Goal: Task Accomplishment & Management: Manage account settings

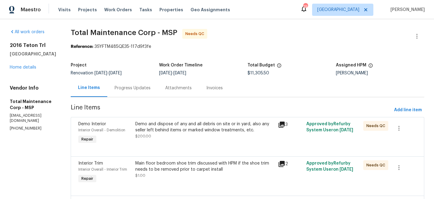
scroll to position [18, 0]
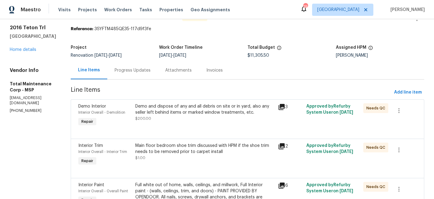
click at [116, 67] on div "Progress Updates" at bounding box center [132, 70] width 51 height 18
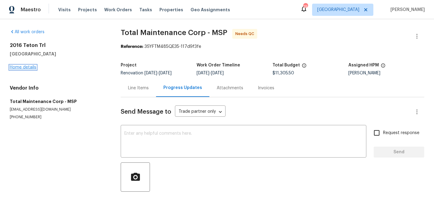
click at [27, 68] on link "Home details" at bounding box center [23, 67] width 27 height 4
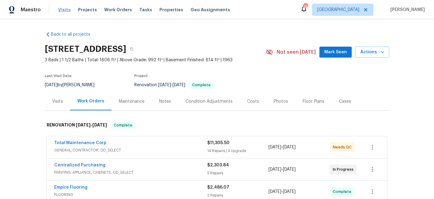
click at [62, 11] on span "Visits" at bounding box center [64, 10] width 13 height 6
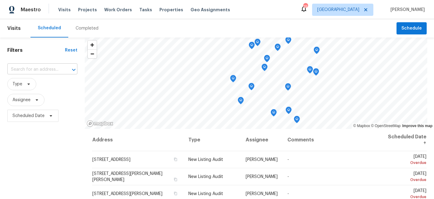
click at [42, 66] on input "text" at bounding box center [33, 69] width 53 height 9
type input "2016"
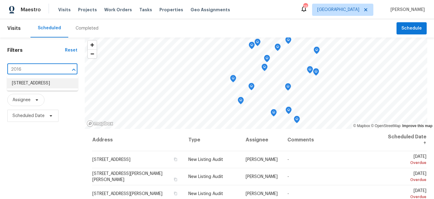
click at [45, 87] on li "[STREET_ADDRESS]" at bounding box center [42, 83] width 71 height 10
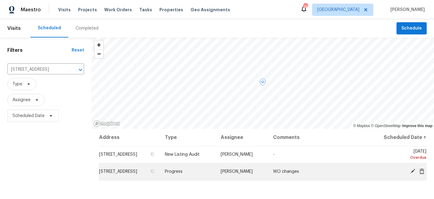
click at [412, 172] on icon at bounding box center [412, 171] width 5 height 5
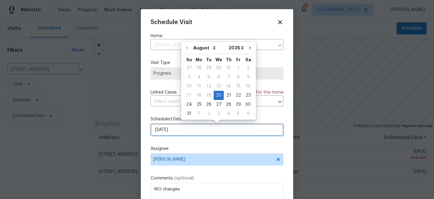
click at [203, 134] on input "[DATE]" at bounding box center [217, 130] width 133 height 12
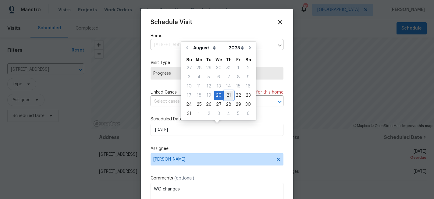
click at [227, 95] on div "21" at bounding box center [229, 95] width 10 height 9
type input "[DATE]"
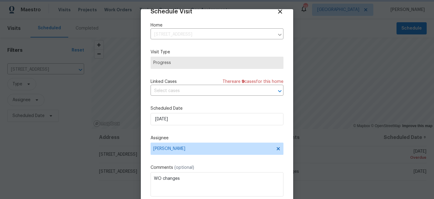
scroll to position [33, 0]
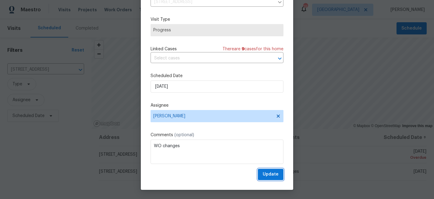
click at [270, 171] on span "Update" at bounding box center [271, 175] width 16 height 8
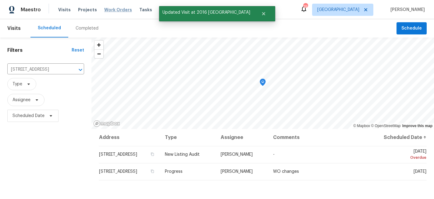
click at [116, 10] on span "Work Orders" at bounding box center [118, 10] width 28 height 6
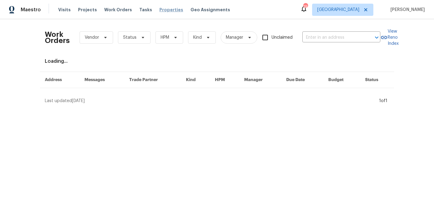
click at [167, 7] on span "Properties" at bounding box center [171, 10] width 24 height 6
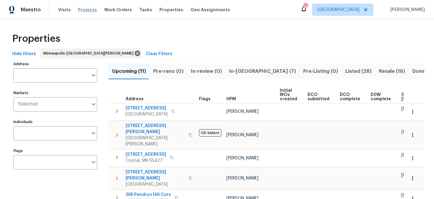
click at [80, 7] on span "Projects" at bounding box center [87, 10] width 19 height 6
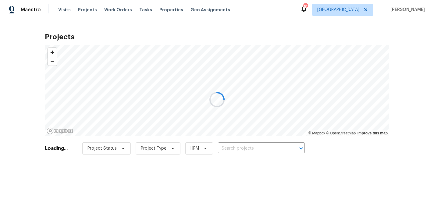
click at [251, 149] on div at bounding box center [217, 99] width 434 height 199
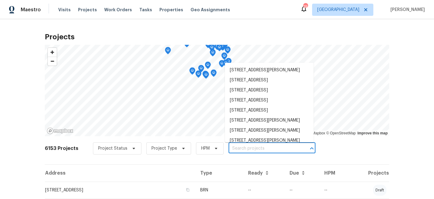
click at [245, 148] on input "text" at bounding box center [264, 148] width 70 height 9
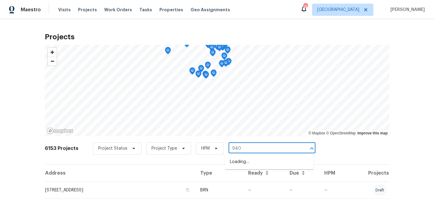
type input "9405"
click at [249, 167] on li "[STREET_ADDRESS]" at bounding box center [269, 162] width 89 height 10
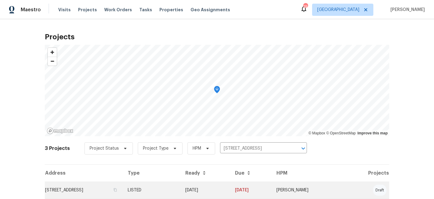
click at [88, 190] on td "[STREET_ADDRESS]" at bounding box center [84, 190] width 78 height 17
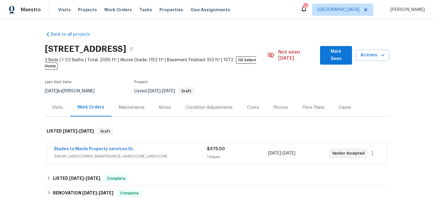
scroll to position [47, 0]
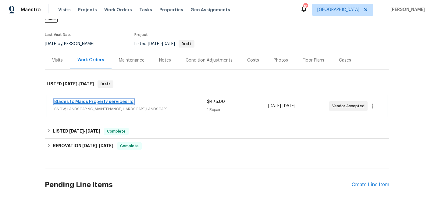
click at [99, 100] on link "Blades to Maids Property services llc" at bounding box center [93, 102] width 79 height 4
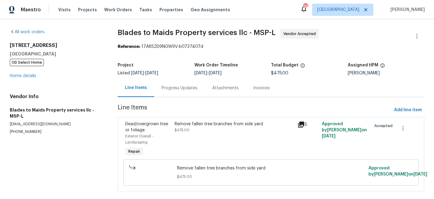
scroll to position [10, 0]
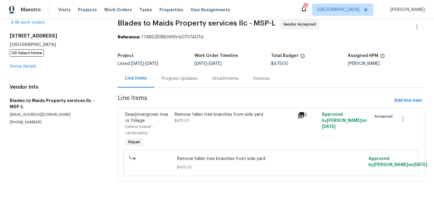
click at [209, 117] on div "Remove fallen tree branches from side yard $475.00" at bounding box center [234, 118] width 119 height 12
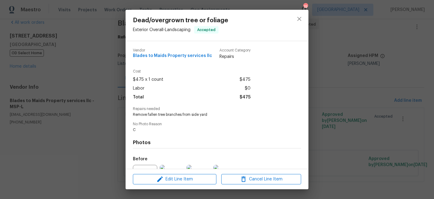
scroll to position [66, 0]
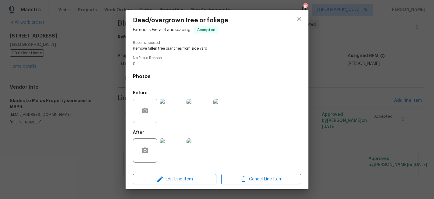
click at [182, 150] on img at bounding box center [172, 150] width 24 height 24
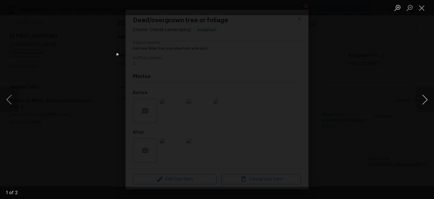
click at [427, 101] on button "Next image" at bounding box center [425, 100] width 18 height 24
click at [420, 12] on button "Close lightbox" at bounding box center [422, 7] width 12 height 11
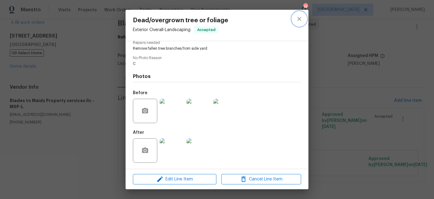
click at [297, 15] on icon "close" at bounding box center [299, 18] width 7 height 7
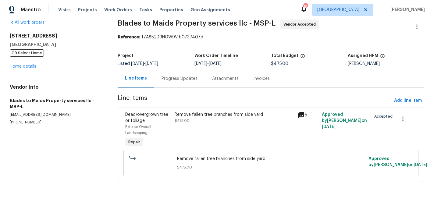
click at [177, 78] on div "Progress Updates" at bounding box center [180, 79] width 36 height 6
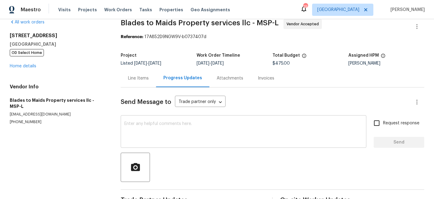
scroll to position [27, 0]
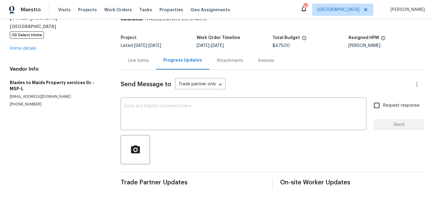
click at [144, 62] on div "Line Items" at bounding box center [138, 61] width 21 height 6
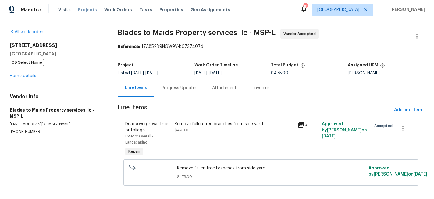
click at [83, 10] on span "Projects" at bounding box center [87, 10] width 19 height 6
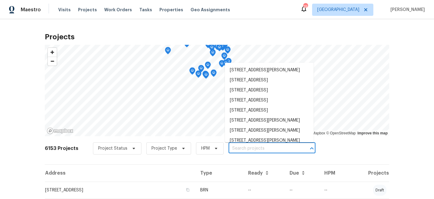
click at [250, 151] on input "text" at bounding box center [264, 148] width 70 height 9
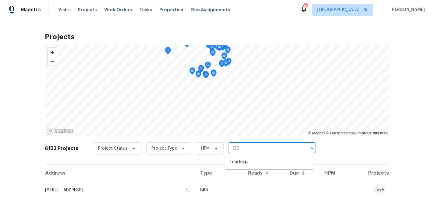
type input "1309"
click at [243, 164] on li "[STREET_ADDRESS]" at bounding box center [269, 162] width 89 height 10
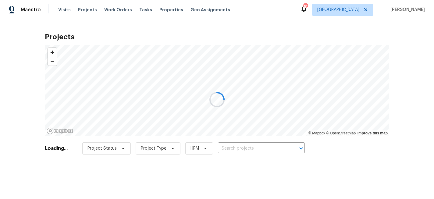
type input "[STREET_ADDRESS]"
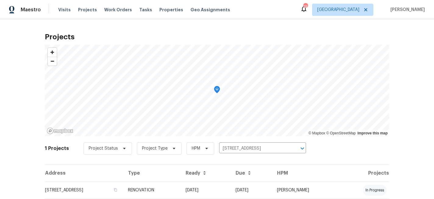
scroll to position [19, 0]
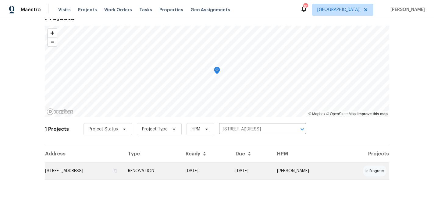
click at [111, 174] on td "[STREET_ADDRESS]" at bounding box center [84, 171] width 78 height 17
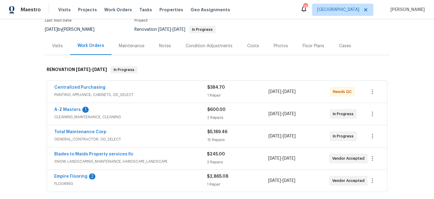
scroll to position [66, 0]
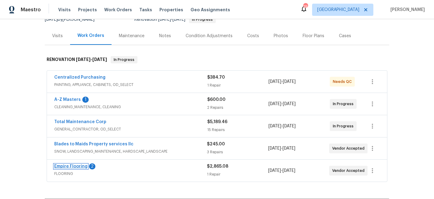
click at [77, 166] on link "Empire Flooring" at bounding box center [70, 166] width 33 height 4
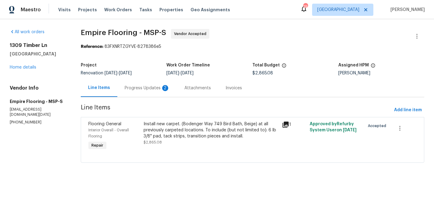
click at [171, 128] on div "Install new carpet. (Bodenger Way 749 Bird Bath, Beige) at all previously carpe…" at bounding box center [211, 130] width 135 height 18
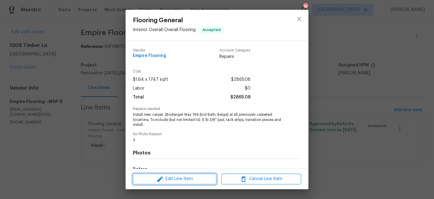
click at [179, 182] on span "Edit Line Item" at bounding box center [175, 179] width 80 height 8
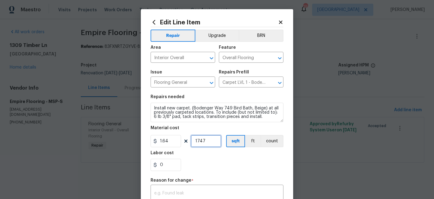
click at [211, 141] on input "1747" at bounding box center [206, 141] width 30 height 12
drag, startPoint x: 211, startPoint y: 141, endPoint x: 191, endPoint y: 141, distance: 19.5
click at [191, 141] on input "1747" at bounding box center [206, 141] width 30 height 12
type input "1665"
click at [173, 142] on input "1.64" at bounding box center [166, 141] width 30 height 12
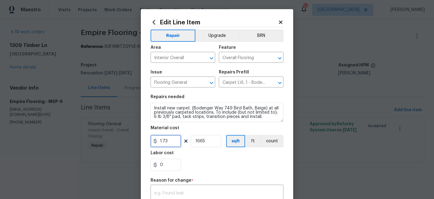
scroll to position [22, 0]
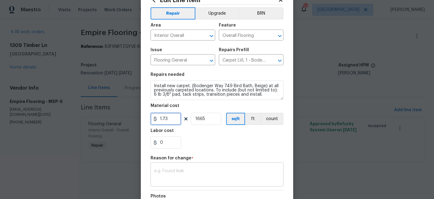
type input "1.73"
click at [196, 172] on textarea at bounding box center [217, 175] width 126 height 13
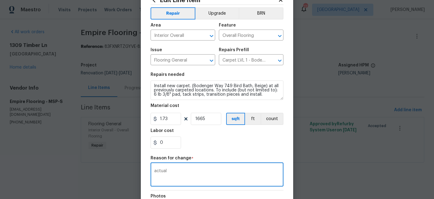
scroll to position [102, 0]
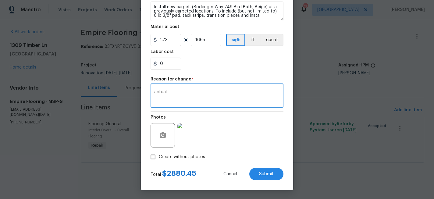
type textarea "actual"
click at [173, 159] on span "Create without photos" at bounding box center [182, 157] width 46 height 6
click at [159, 159] on input "Create without photos" at bounding box center [153, 157] width 12 height 12
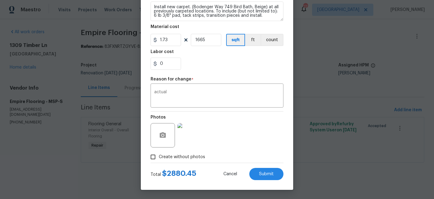
click at [155, 156] on input "Create without photos" at bounding box center [153, 157] width 12 height 12
checkbox input "false"
click at [260, 173] on span "Submit" at bounding box center [266, 174] width 15 height 5
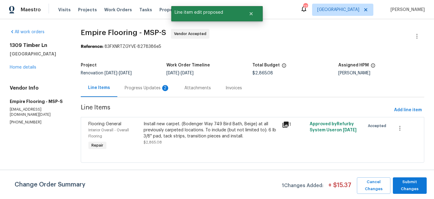
scroll to position [0, 0]
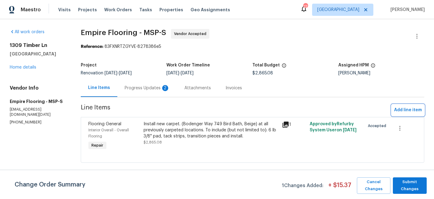
click at [413, 111] on span "Add line item" at bounding box center [408, 110] width 28 height 8
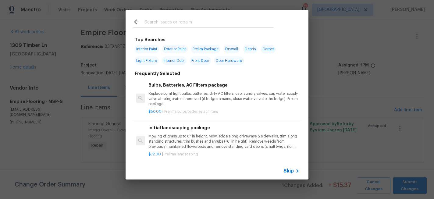
click at [179, 21] on input "text" at bounding box center [209, 22] width 129 height 9
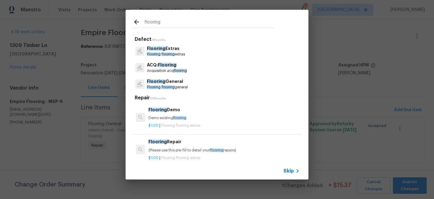
type input "flooring"
click at [171, 52] on span "flooring" at bounding box center [168, 54] width 13 height 4
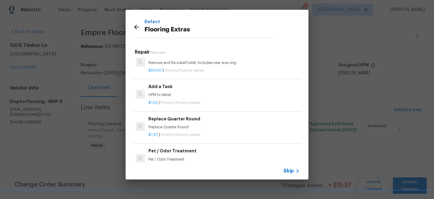
scroll to position [170, 0]
click at [193, 93] on p "HPM to detail" at bounding box center [223, 95] width 151 height 5
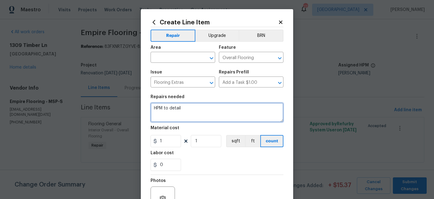
click at [181, 113] on textarea "HPM to detail" at bounding box center [217, 113] width 133 height 20
type textarea "carpet extra"
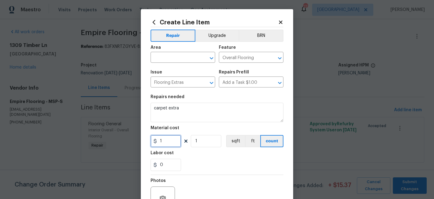
drag, startPoint x: 168, startPoint y: 139, endPoint x: 146, endPoint y: 139, distance: 22.3
click at [146, 139] on div "Create Line Item Repair Upgrade BRN Area ​ Feature Overall Flooring ​ Issue Flo…" at bounding box center [217, 131] width 152 height 244
type input "277.27"
click at [161, 58] on input "text" at bounding box center [175, 57] width 48 height 9
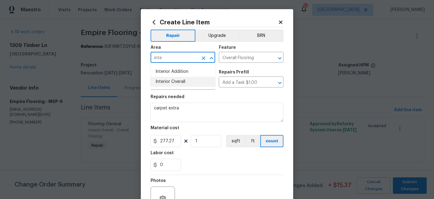
click at [172, 80] on li "Interior Overall" at bounding box center [183, 82] width 65 height 10
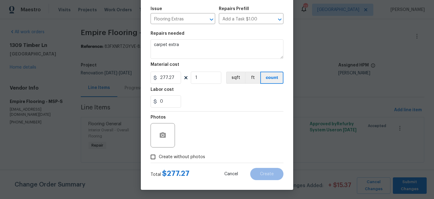
type input "Interior Overall"
click at [181, 159] on span "Create without photos" at bounding box center [182, 157] width 46 height 6
click at [159, 159] on input "Create without photos" at bounding box center [153, 157] width 12 height 12
checkbox input "true"
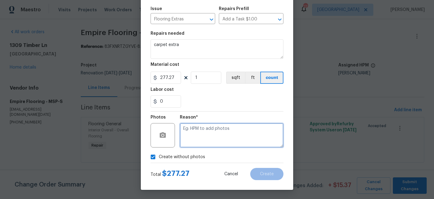
click at [197, 143] on textarea at bounding box center [232, 135] width 104 height 24
type textarea "x"
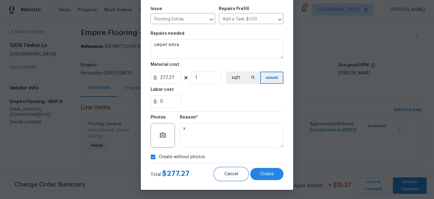
click at [246, 169] on button "Cancel" at bounding box center [231, 174] width 33 height 12
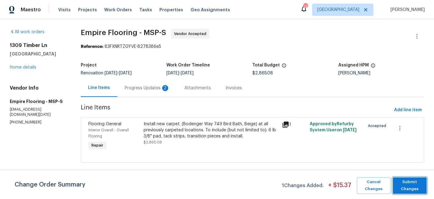
click at [403, 191] on span "Submit Changes" at bounding box center [410, 186] width 28 height 14
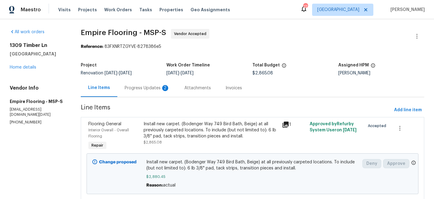
scroll to position [18, 0]
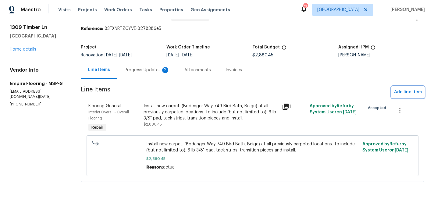
click at [417, 90] on span "Add line item" at bounding box center [408, 92] width 28 height 8
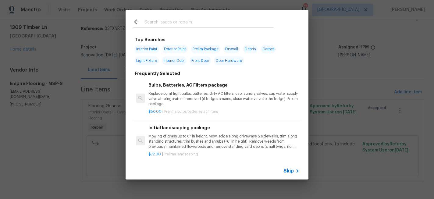
click at [156, 19] on input "text" at bounding box center [209, 22] width 129 height 9
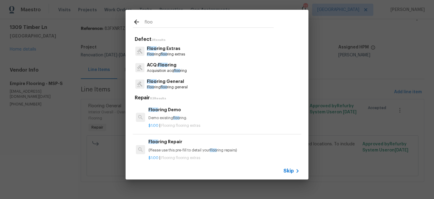
type input "floo"
click at [163, 48] on p "Floo ring Extras" at bounding box center [166, 48] width 38 height 6
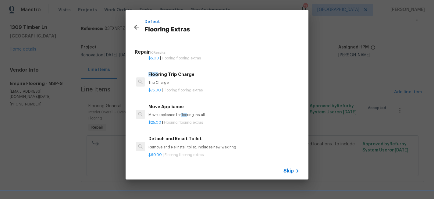
scroll to position [109, 0]
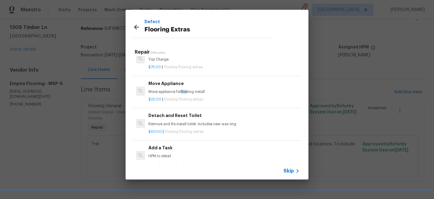
click at [176, 150] on h6 "Add a Task" at bounding box center [223, 148] width 151 height 7
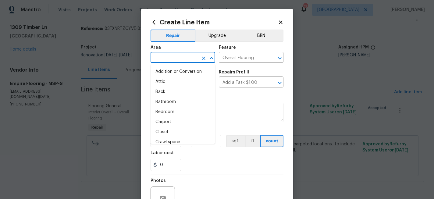
click at [160, 59] on input "text" at bounding box center [175, 57] width 48 height 9
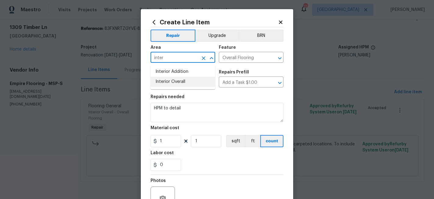
click at [172, 84] on li "Interior Overall" at bounding box center [183, 82] width 65 height 10
type input "Interior Overall"
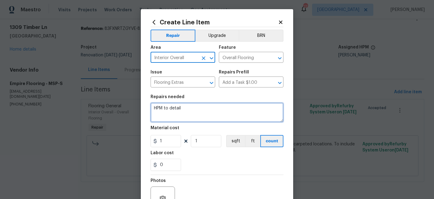
click at [172, 109] on textarea "HPM to detail" at bounding box center [217, 113] width 133 height 20
type textarea "carpet extra"
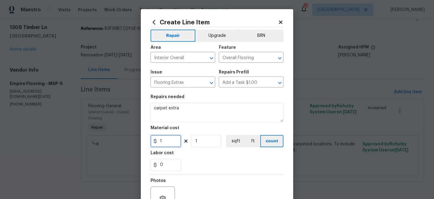
click at [174, 141] on input "1" at bounding box center [166, 141] width 30 height 12
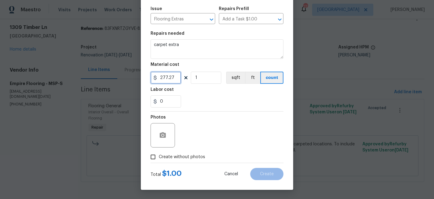
type input "277.27"
click at [191, 156] on span "Create without photos" at bounding box center [182, 157] width 46 height 6
click at [159, 156] on input "Create without photos" at bounding box center [153, 157] width 12 height 12
checkbox input "true"
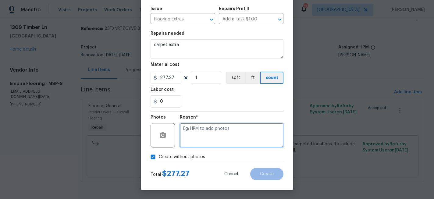
click at [200, 146] on textarea at bounding box center [232, 135] width 104 height 24
type textarea "x"
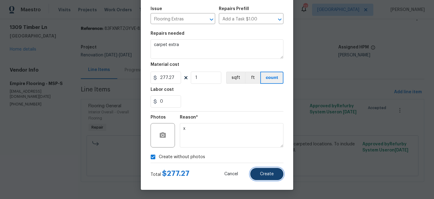
click at [263, 174] on span "Create" at bounding box center [267, 174] width 14 height 5
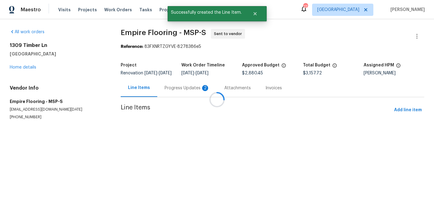
scroll to position [0, 0]
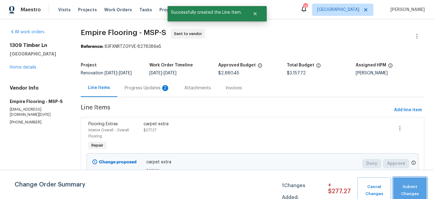
click at [400, 190] on span "Submit Changes" at bounding box center [409, 191] width 27 height 14
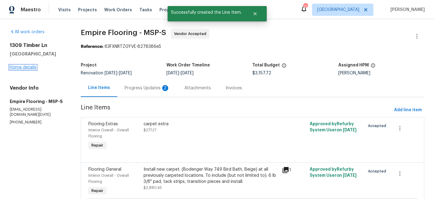
click at [32, 68] on link "Home details" at bounding box center [23, 67] width 27 height 4
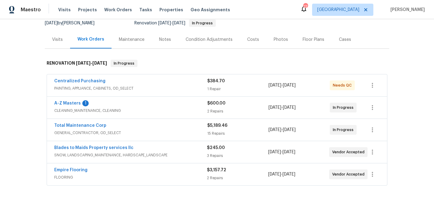
scroll to position [62, 0]
click at [76, 170] on link "Empire Flooring" at bounding box center [70, 170] width 33 height 4
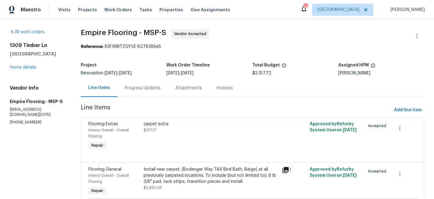
click at [146, 90] on div "Progress Updates" at bounding box center [143, 88] width 36 height 6
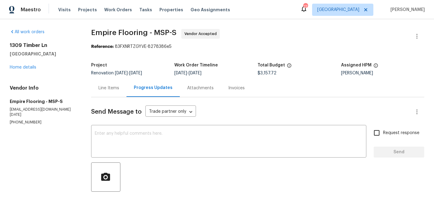
scroll to position [41, 0]
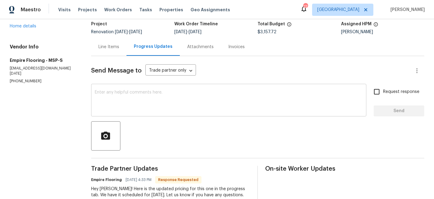
click at [162, 103] on textarea at bounding box center [229, 100] width 268 height 21
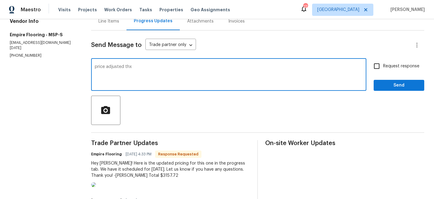
scroll to position [69, 0]
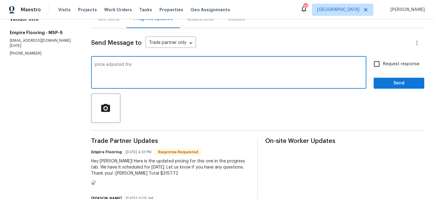
type textarea "price adjusted thx"
click at [396, 86] on span "Send" at bounding box center [399, 84] width 41 height 8
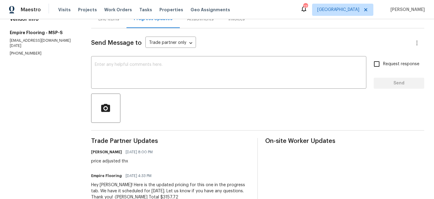
scroll to position [0, 0]
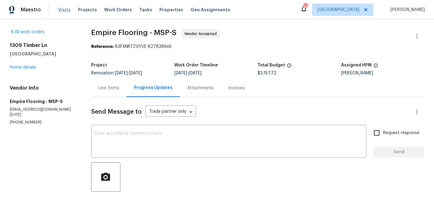
click at [64, 7] on span "Visits" at bounding box center [64, 10] width 13 height 6
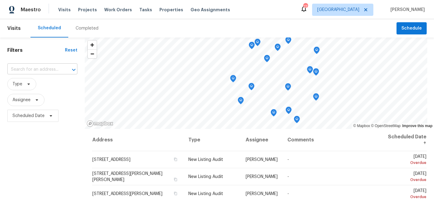
click at [26, 71] on input "text" at bounding box center [33, 69] width 53 height 9
type input "1309"
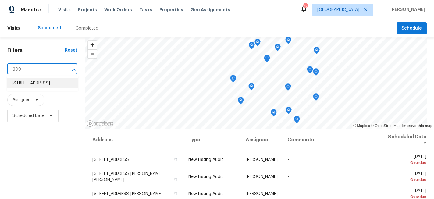
click at [30, 86] on li "[STREET_ADDRESS]" at bounding box center [42, 83] width 71 height 10
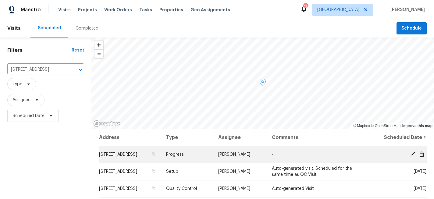
click at [412, 154] on icon at bounding box center [412, 154] width 5 height 5
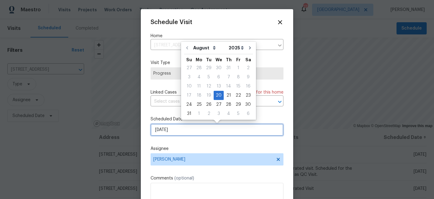
click at [205, 129] on input "[DATE]" at bounding box center [217, 130] width 133 height 12
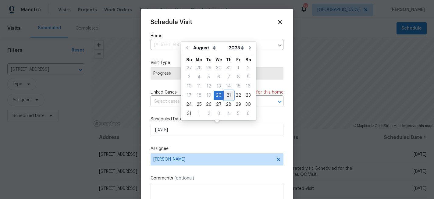
click at [227, 97] on div "21" at bounding box center [229, 95] width 10 height 9
type input "[DATE]"
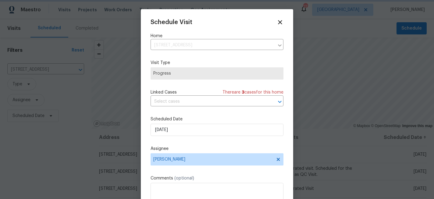
scroll to position [11, 0]
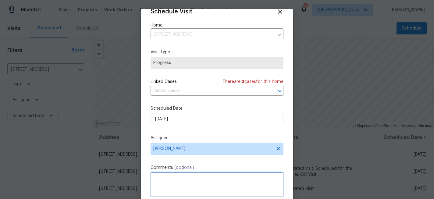
click at [178, 173] on textarea at bounding box center [217, 184] width 133 height 24
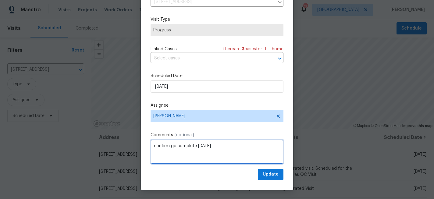
click at [178, 145] on textarea "confirm gc complete today" at bounding box center [217, 152] width 133 height 24
type textarea "confirm gc will complete today"
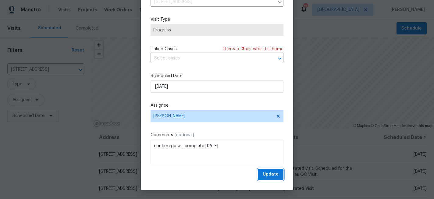
click at [275, 174] on span "Update" at bounding box center [271, 175] width 16 height 8
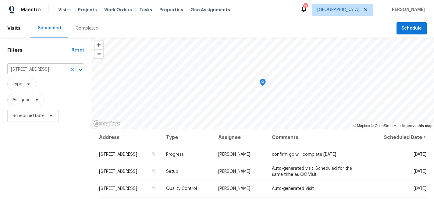
click at [52, 73] on input "[STREET_ADDRESS]" at bounding box center [37, 69] width 60 height 9
type input "3802"
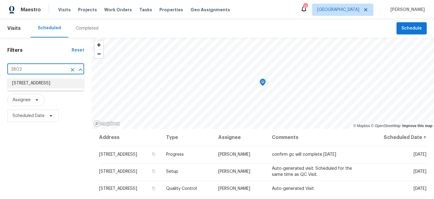
click at [49, 85] on li "[STREET_ADDRESS]" at bounding box center [45, 83] width 77 height 10
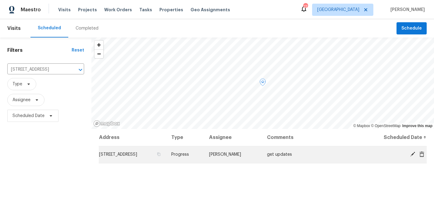
click at [413, 154] on icon at bounding box center [412, 154] width 5 height 5
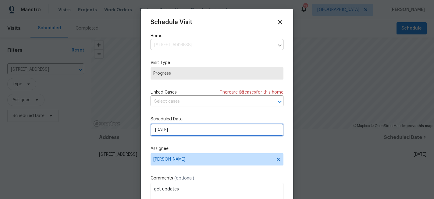
click at [242, 131] on input "[DATE]" at bounding box center [217, 130] width 133 height 12
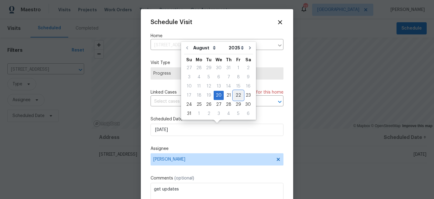
click at [236, 94] on div "22" at bounding box center [239, 95] width 10 height 9
type input "[DATE]"
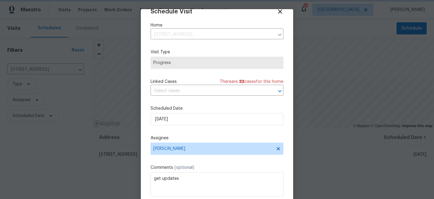
scroll to position [33, 0]
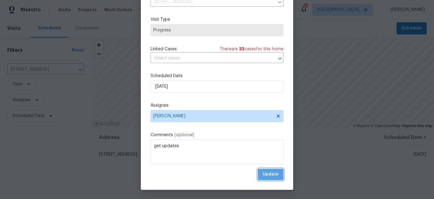
click at [271, 176] on span "Update" at bounding box center [271, 175] width 16 height 8
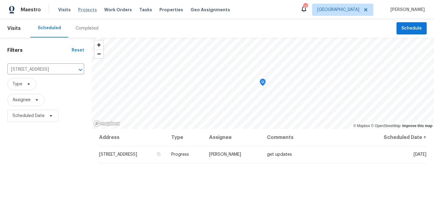
click at [88, 9] on span "Projects" at bounding box center [87, 10] width 19 height 6
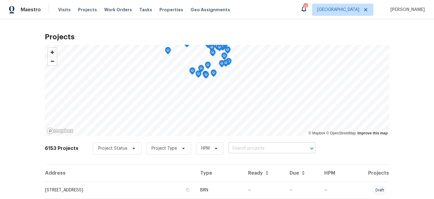
click at [238, 146] on input "text" at bounding box center [264, 148] width 70 height 9
type input "2016 teton"
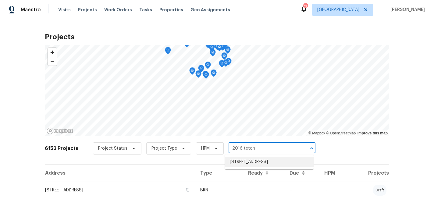
click at [248, 161] on li "[STREET_ADDRESS]" at bounding box center [269, 162] width 89 height 10
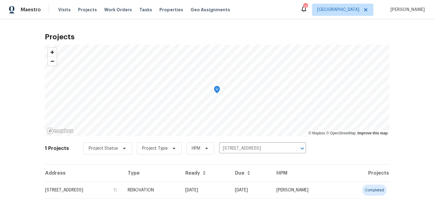
scroll to position [19, 0]
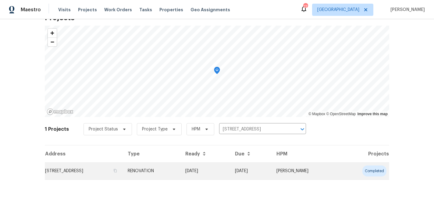
click at [123, 169] on td "[STREET_ADDRESS]" at bounding box center [84, 171] width 78 height 17
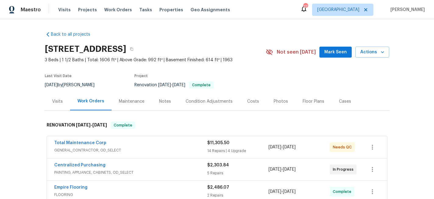
scroll to position [17, 0]
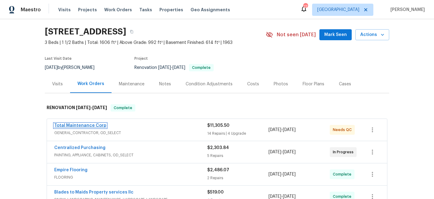
click at [90, 124] on link "Total Maintenance Corp" at bounding box center [80, 125] width 52 height 4
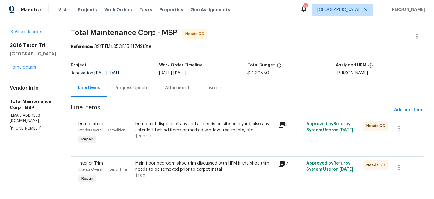
click at [115, 87] on div "Progress Updates" at bounding box center [133, 88] width 36 height 6
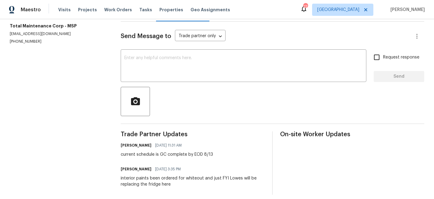
scroll to position [76, 0]
click at [166, 70] on textarea at bounding box center [243, 65] width 238 height 21
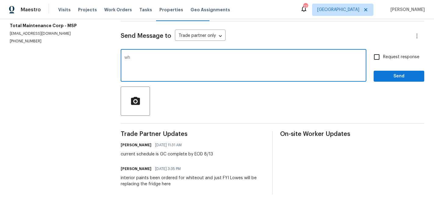
type textarea "w"
click at [153, 57] on textarea "lmk if any chnages here?" at bounding box center [243, 65] width 238 height 21
type textarea "lmk if any changes here?"
click at [381, 57] on input "Request response" at bounding box center [376, 57] width 13 height 13
checkbox input "true"
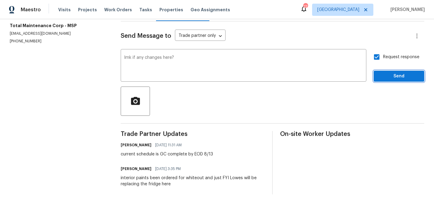
click at [387, 75] on span "Send" at bounding box center [399, 77] width 41 height 8
